Goal: Find specific page/section: Find specific page/section

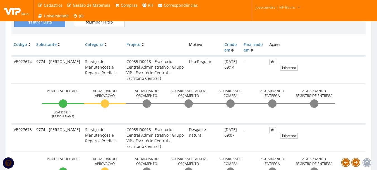
scroll to position [140, 0]
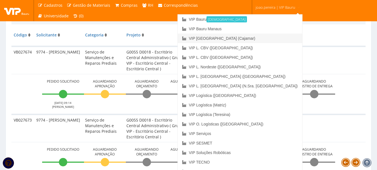
click at [267, 39] on link "VIP [GEOGRAPHIC_DATA] (Cajamar)" at bounding box center [240, 38] width 125 height 9
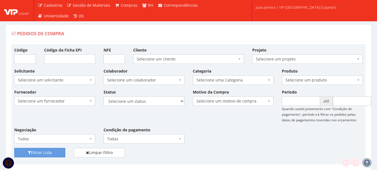
click at [256, 135] on div "Fornecedor Selecione um fornecedor ******** ******** 1000 MARCAS BRASIL 123 MIL…" at bounding box center [188, 118] width 357 height 59
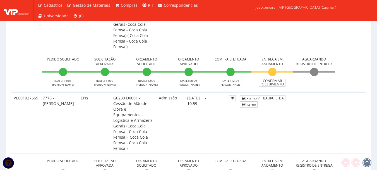
scroll to position [196, 0]
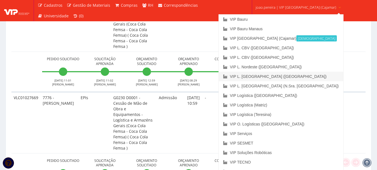
click at [282, 77] on link "VIP L. [GEOGRAPHIC_DATA] ([GEOGRAPHIC_DATA])" at bounding box center [281, 76] width 125 height 9
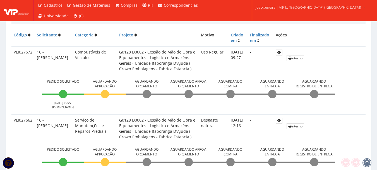
scroll to position [168, 0]
